Goal: Task Accomplishment & Management: Manage account settings

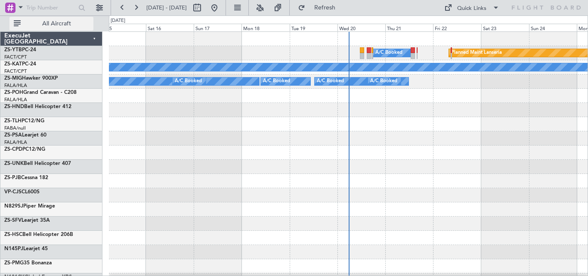
click at [49, 26] on span "All Aircraft" at bounding box center [56, 24] width 68 height 6
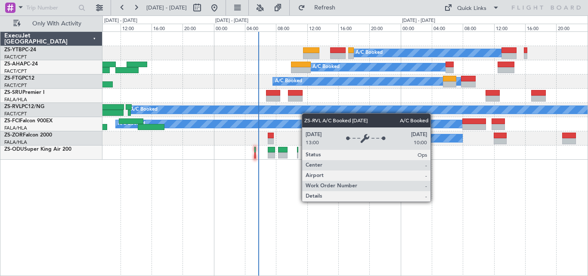
click at [375, 106] on div "A/C Booked Planned Maint Lanseria A/C Booked A/C Booked A/C Booked A/C Booked A…" at bounding box center [344, 96] width 485 height 128
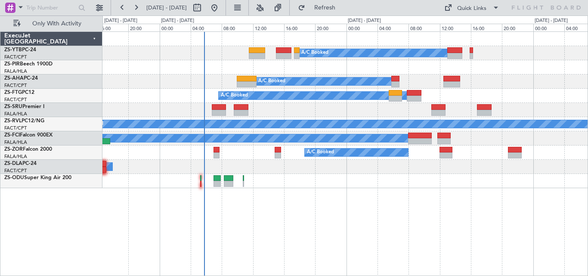
click at [317, 118] on div "A/C Booked Planned Maint Lanseria A/C Booked A/C Booked A/C Booked A/C Booked A…" at bounding box center [344, 110] width 485 height 156
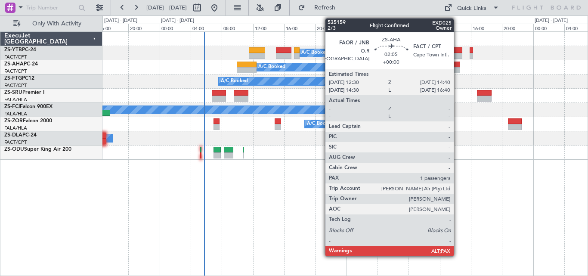
click at [457, 71] on div at bounding box center [451, 70] width 17 height 6
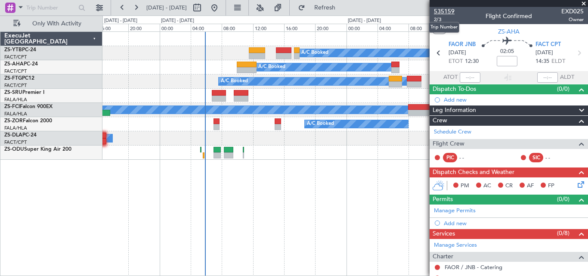
click at [447, 11] on span "535159" at bounding box center [444, 11] width 21 height 9
click at [584, 4] on span at bounding box center [583, 4] width 9 height 8
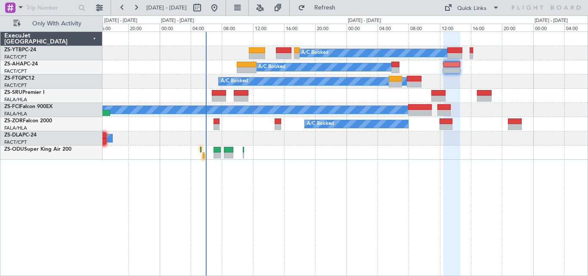
type input "0"
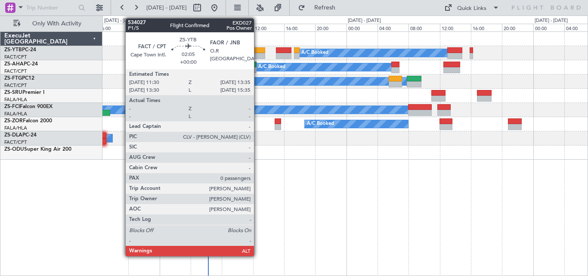
click at [258, 54] on div at bounding box center [257, 56] width 16 height 6
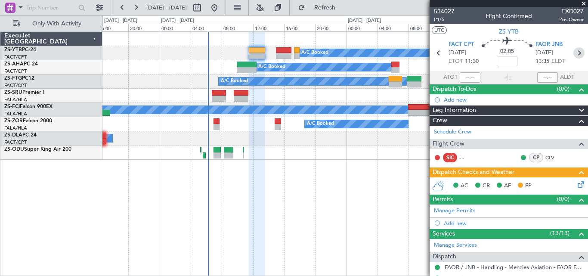
click at [573, 51] on icon at bounding box center [578, 52] width 11 height 11
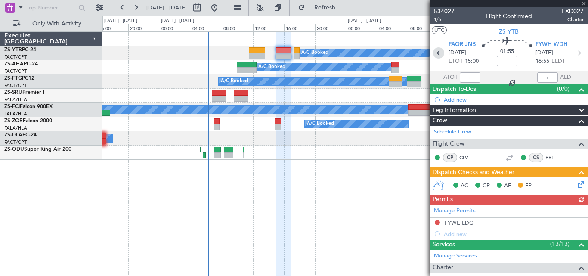
click at [433, 50] on icon at bounding box center [438, 52] width 11 height 11
type input "0"
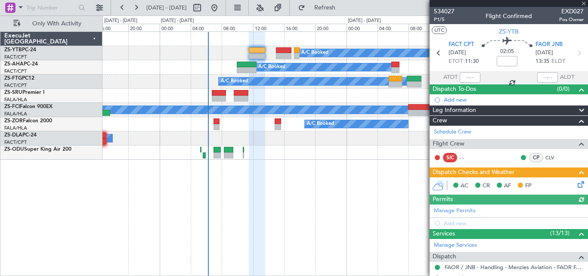
click at [583, 3] on div at bounding box center [508, 3] width 158 height 7
click at [583, 5] on div at bounding box center [508, 3] width 158 height 7
click at [582, 3] on span at bounding box center [583, 4] width 9 height 8
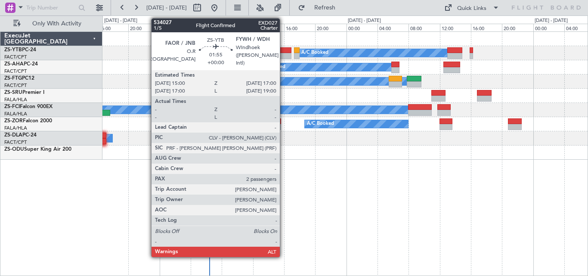
click at [283, 49] on div at bounding box center [284, 50] width 16 height 6
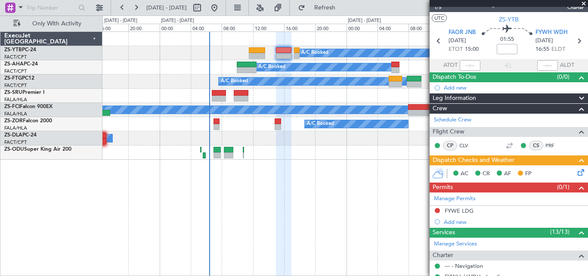
scroll to position [199, 0]
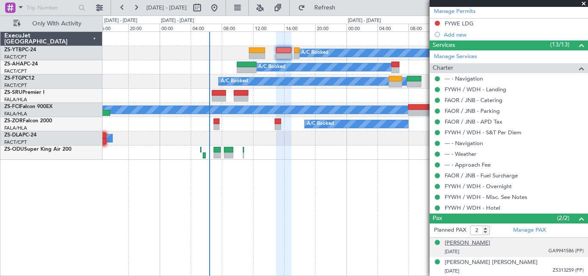
click at [463, 239] on div "[PERSON_NAME]" at bounding box center [467, 243] width 46 height 9
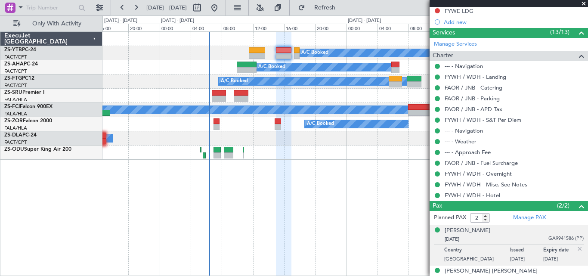
click at [477, 264] on li "[PERSON_NAME] [DATE] GA9941586 (PP) Country [GEOGRAPHIC_DATA] Issued [DATE] Exp…" at bounding box center [508, 245] width 158 height 40
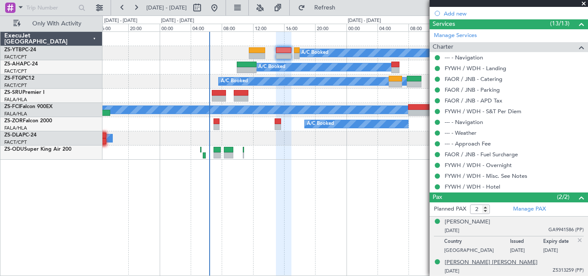
click at [474, 261] on div "[PERSON_NAME] [PERSON_NAME]" at bounding box center [490, 262] width 93 height 9
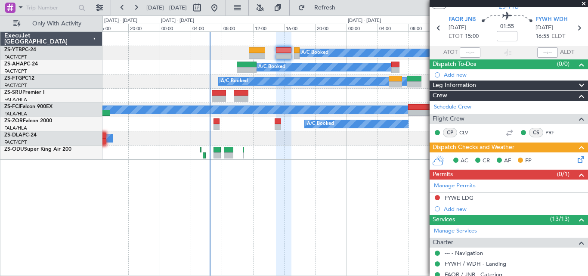
scroll to position [0, 0]
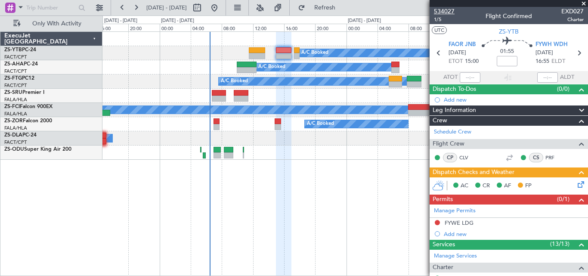
click at [449, 12] on span "534027" at bounding box center [444, 11] width 21 height 9
click at [581, 3] on div at bounding box center [508, 3] width 158 height 7
click at [582, 3] on div at bounding box center [508, 3] width 158 height 7
click at [582, 3] on span at bounding box center [583, 4] width 9 height 8
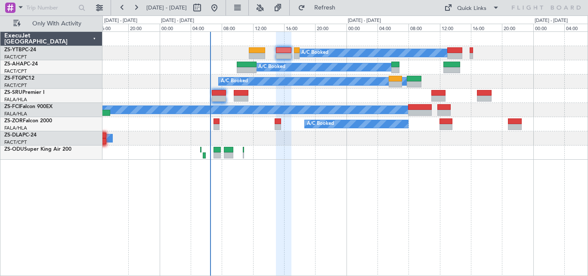
type input "0"
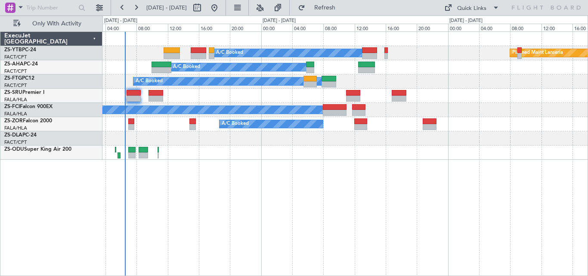
click at [242, 102] on div at bounding box center [344, 96] width 485 height 14
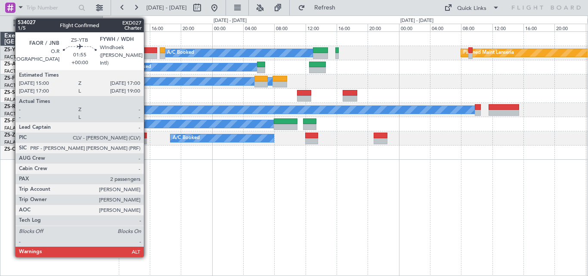
click at [148, 50] on div at bounding box center [150, 50] width 16 height 6
